Goal: Obtain resource: Download file/media

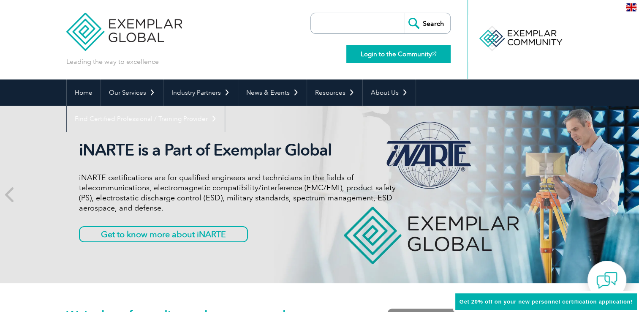
click at [427, 53] on link "Login to the Community" at bounding box center [398, 54] width 104 height 18
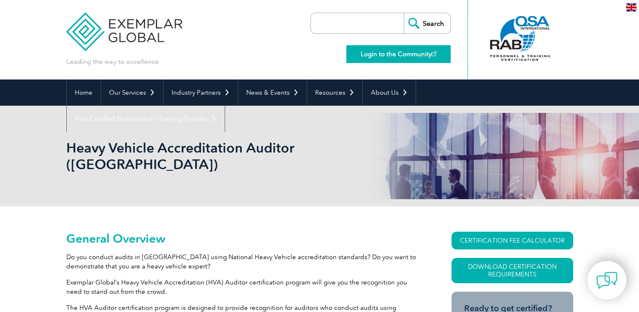
click at [378, 53] on link "Login to the Community" at bounding box center [398, 54] width 104 height 18
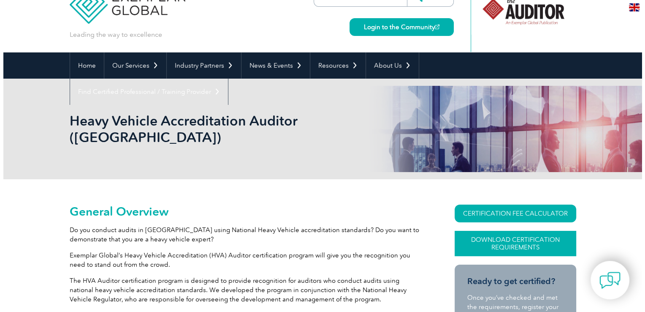
scroll to position [42, 0]
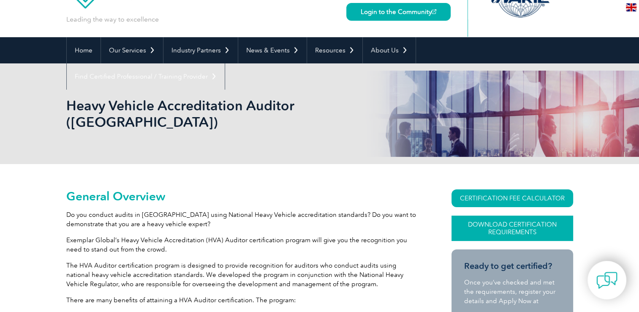
click at [513, 215] on link "Download Certification Requirements" at bounding box center [512, 227] width 122 height 25
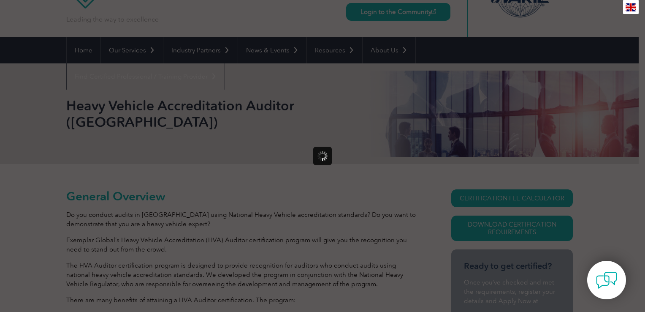
scroll to position [0, 0]
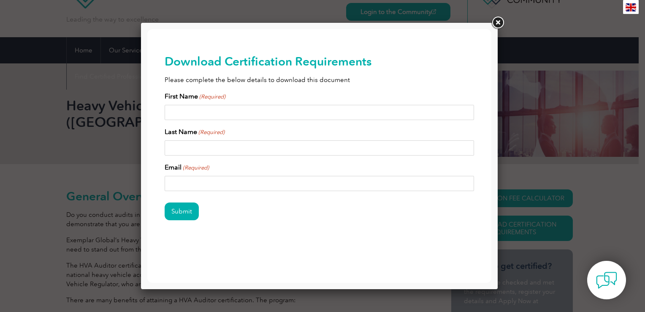
click at [182, 111] on input "First Name (Required)" at bounding box center [320, 112] width 310 height 15
type input "JOYCE HELEN"
type input "ANDERSON"
type input "jlaw@hotkey.net.au"
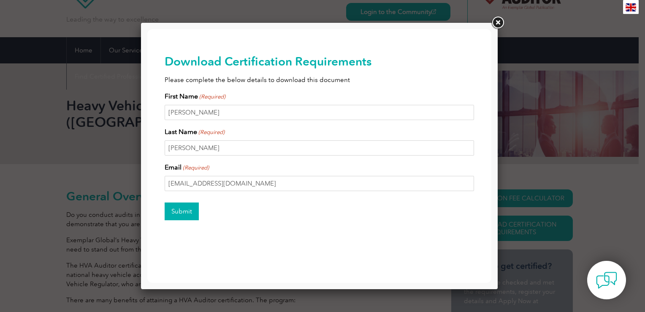
click at [182, 211] on input "Submit" at bounding box center [182, 211] width 34 height 18
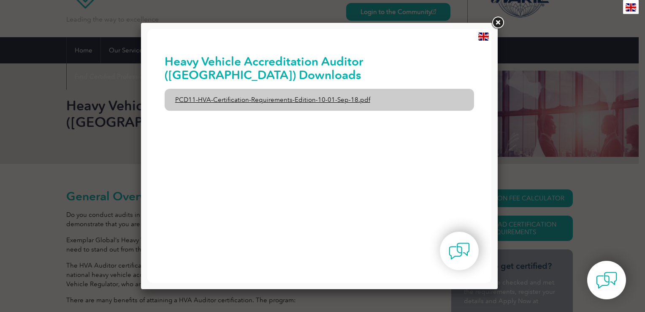
click at [244, 98] on link "PCD11-HVA-Certification-Requirements-Edition-10-01-Sep-18.pdf" at bounding box center [320, 100] width 310 height 22
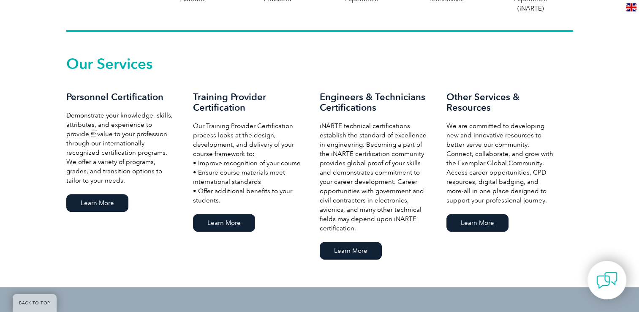
scroll to position [549, 0]
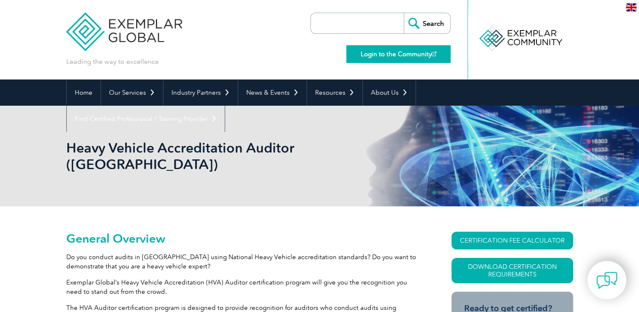
click at [400, 54] on link "Login to the Community" at bounding box center [398, 54] width 104 height 18
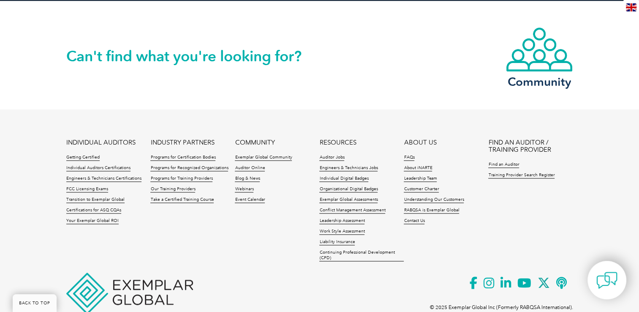
scroll to position [1129, 0]
